Goal: Complete application form: Complete application form

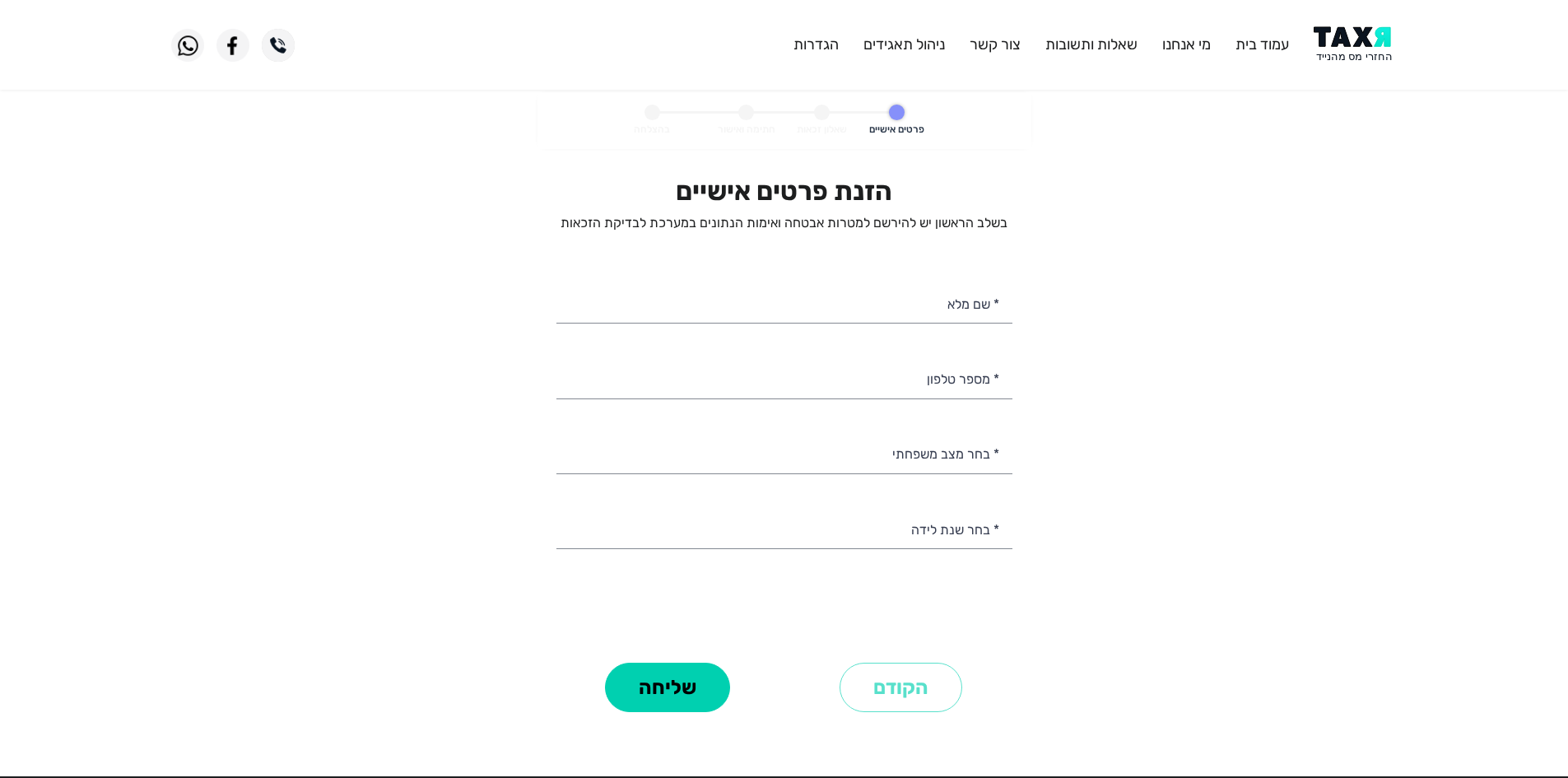
select select
click at [1356, 64] on header "עמוד בית מי אנחנו שאלות ותשובות [PERSON_NAME] קשר ניהול תאגידים הגדרות" at bounding box center [784, 45] width 1568 height 90
click at [1353, 45] on img at bounding box center [1355, 44] width 83 height 37
select select
